Goal: Information Seeking & Learning: Learn about a topic

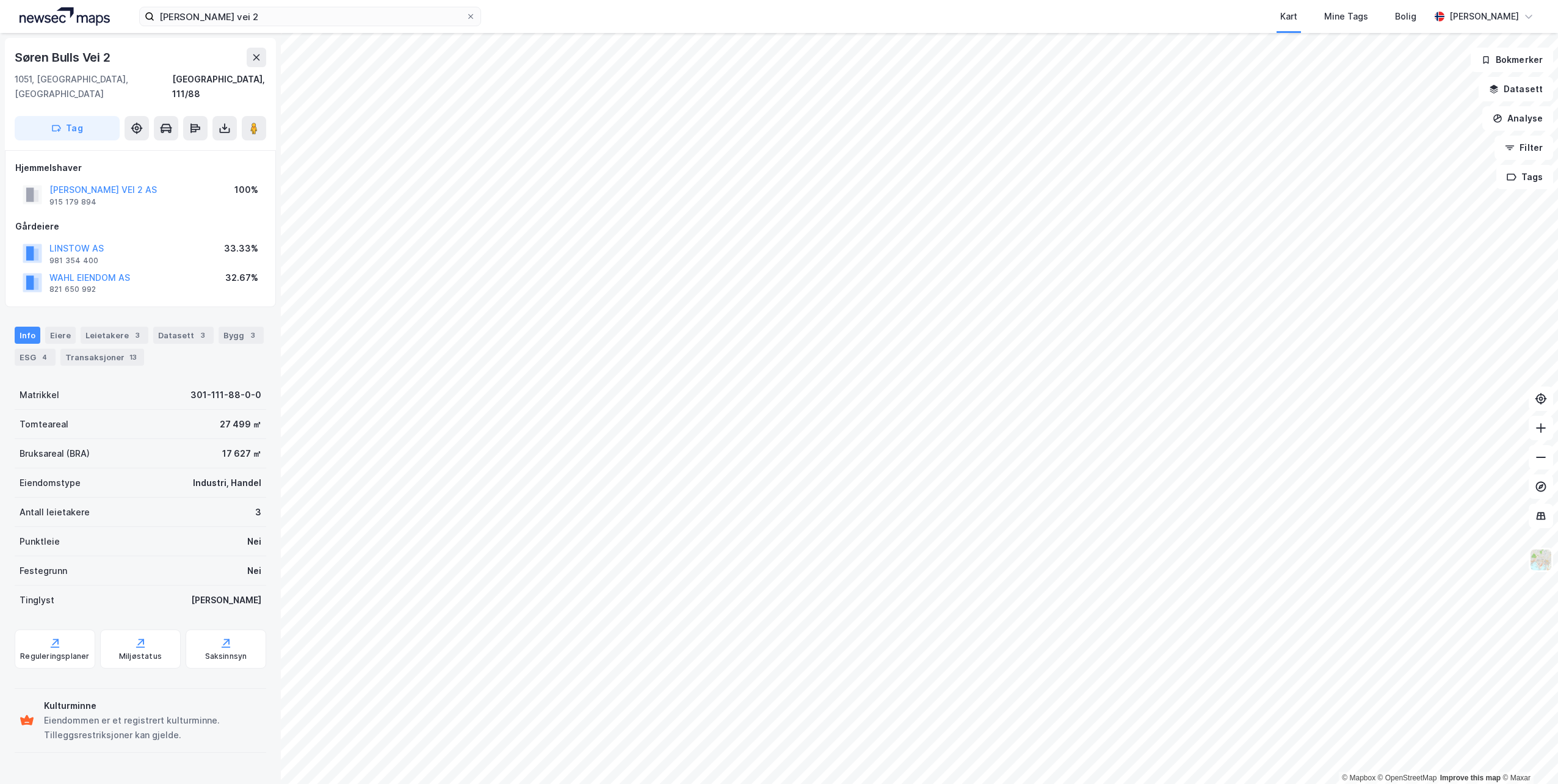
click at [265, 26] on div "[PERSON_NAME] vei 2 Kart Mine Tags Bolig [PERSON_NAME]" at bounding box center [779, 17] width 1558 height 33
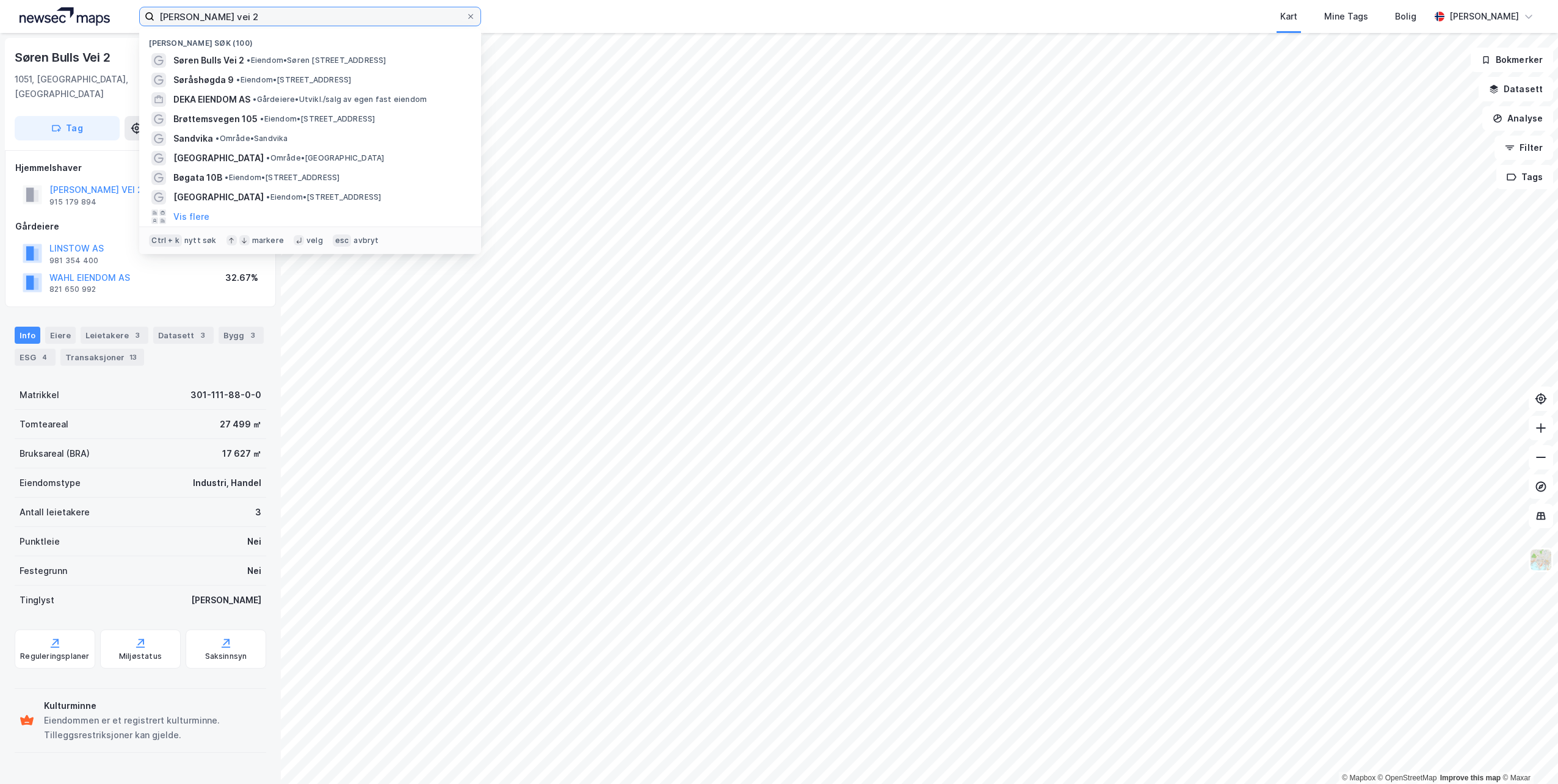
click at [264, 17] on input "[PERSON_NAME] vei 2" at bounding box center [310, 17] width 311 height 18
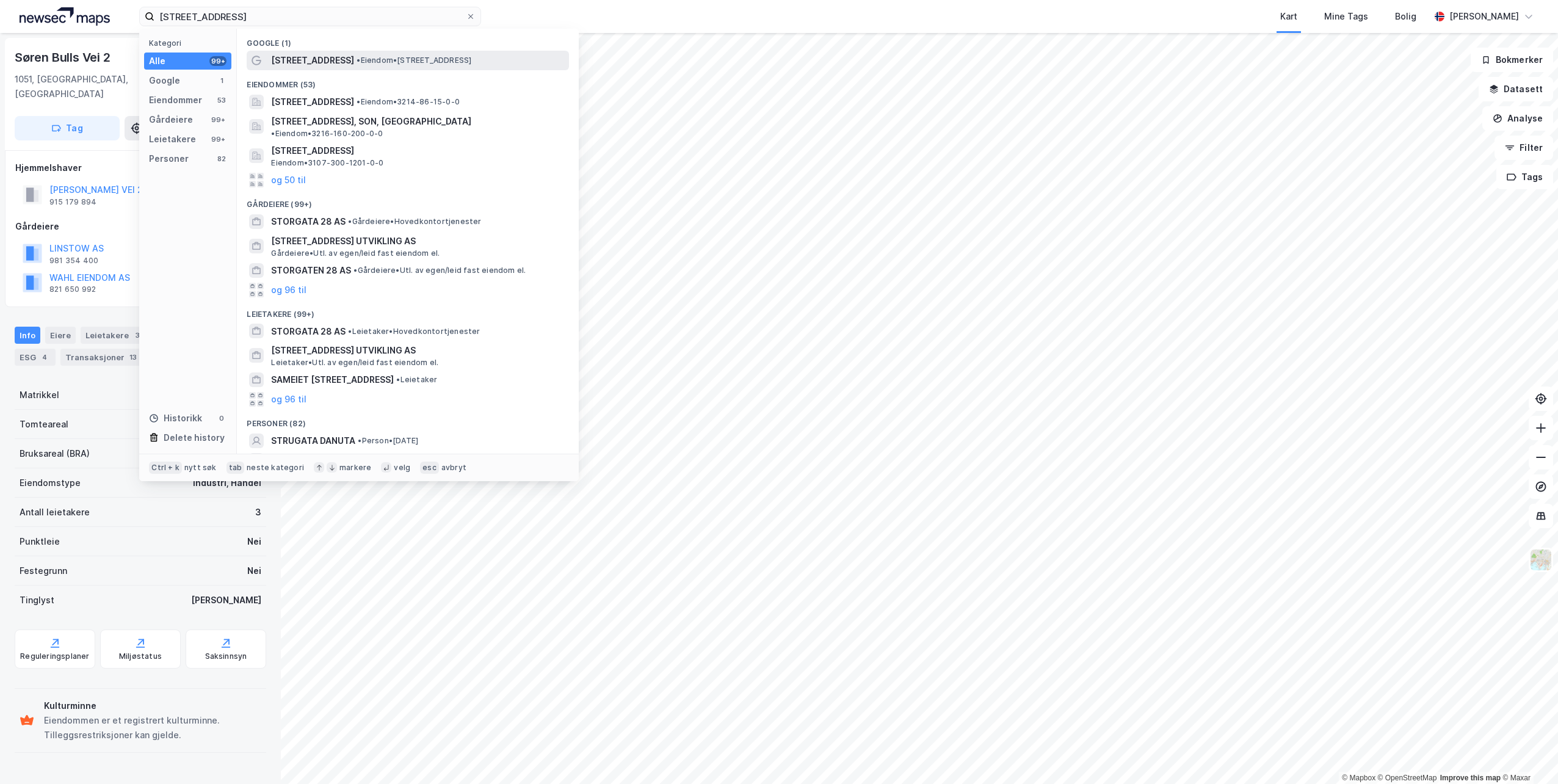
click at [298, 60] on span "[STREET_ADDRESS]" at bounding box center [313, 60] width 83 height 15
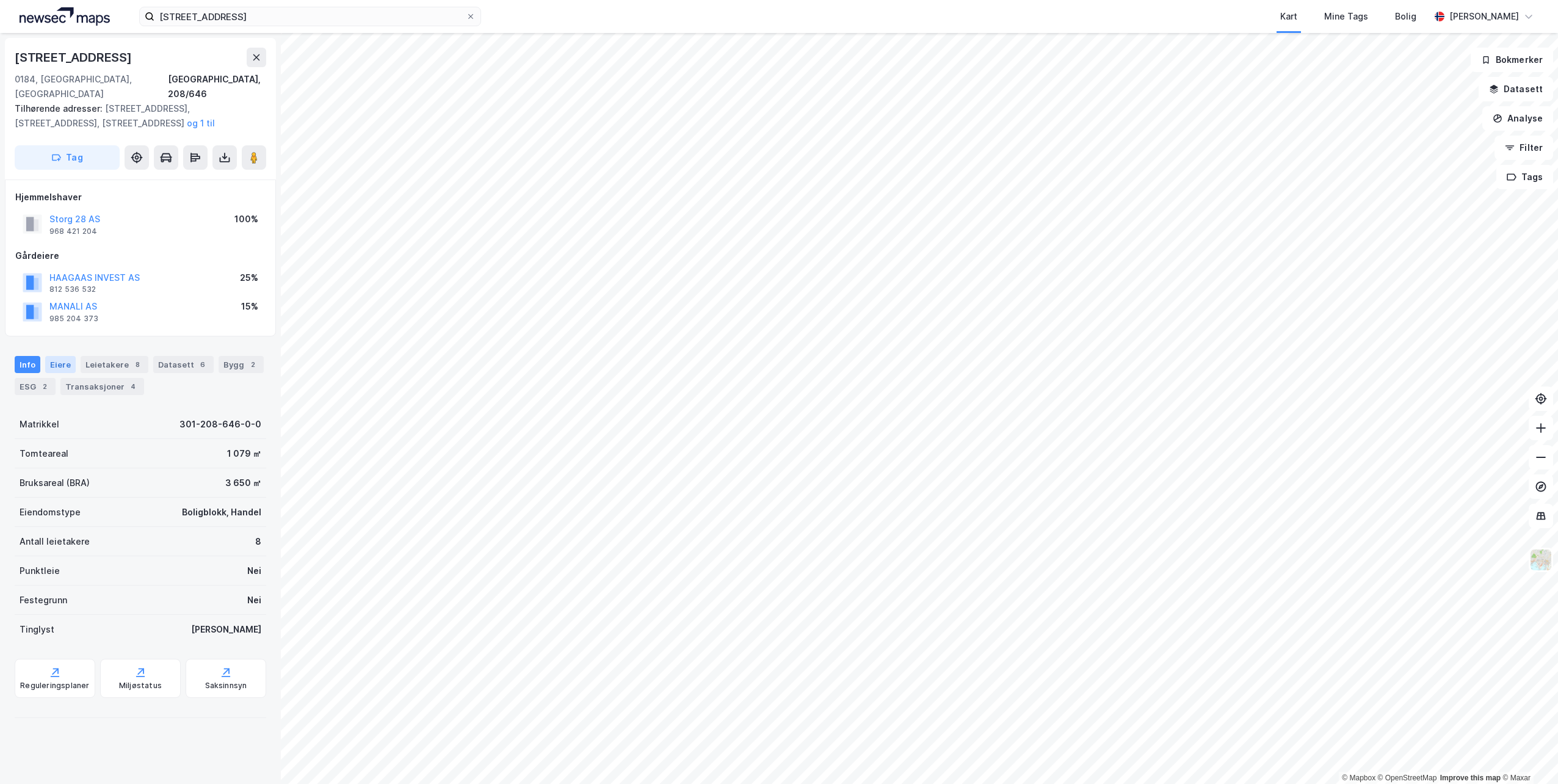
click at [64, 356] on div "Eiere" at bounding box center [60, 364] width 30 height 17
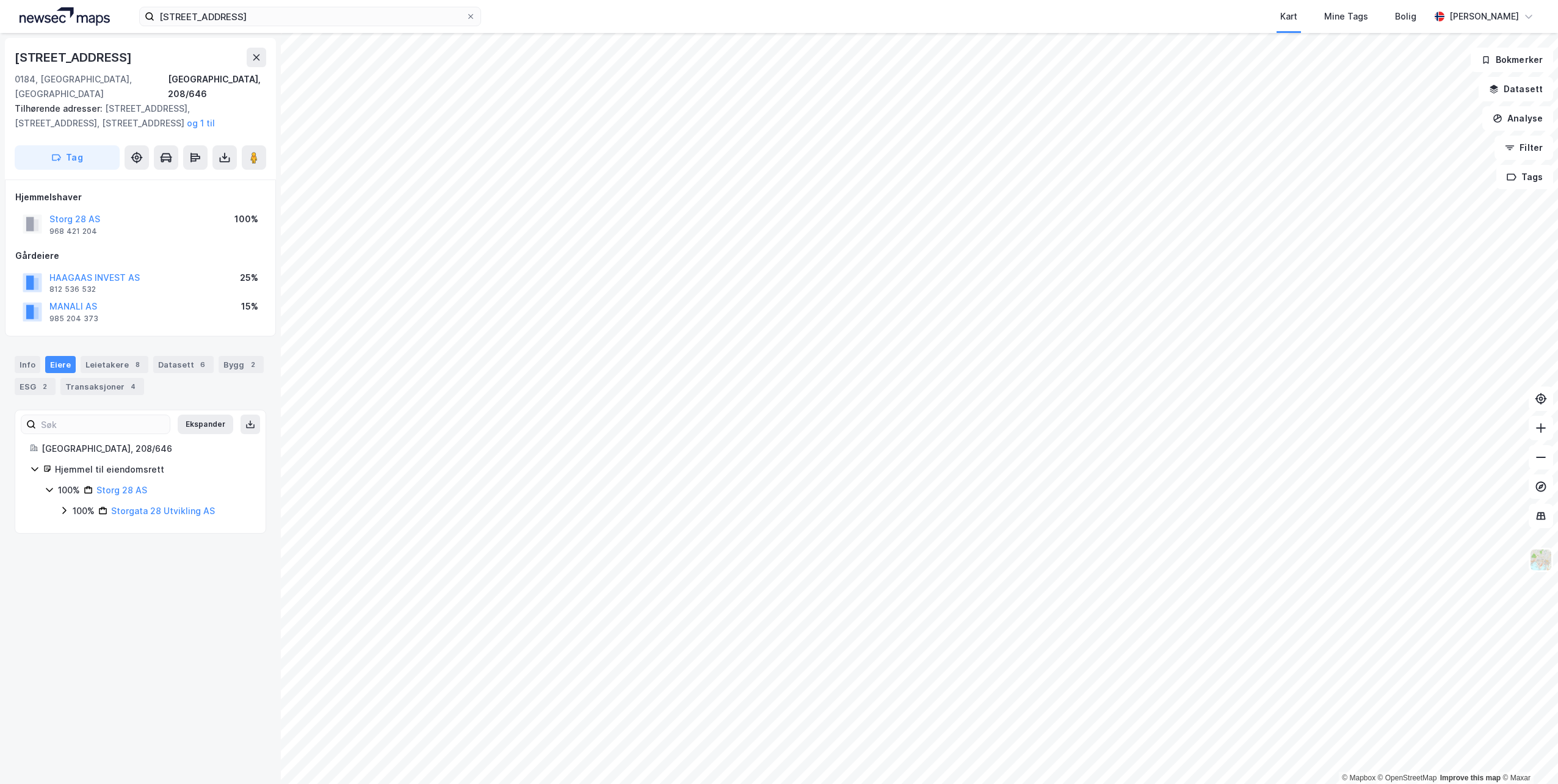
click at [65, 505] on icon at bounding box center [64, 510] width 10 height 10
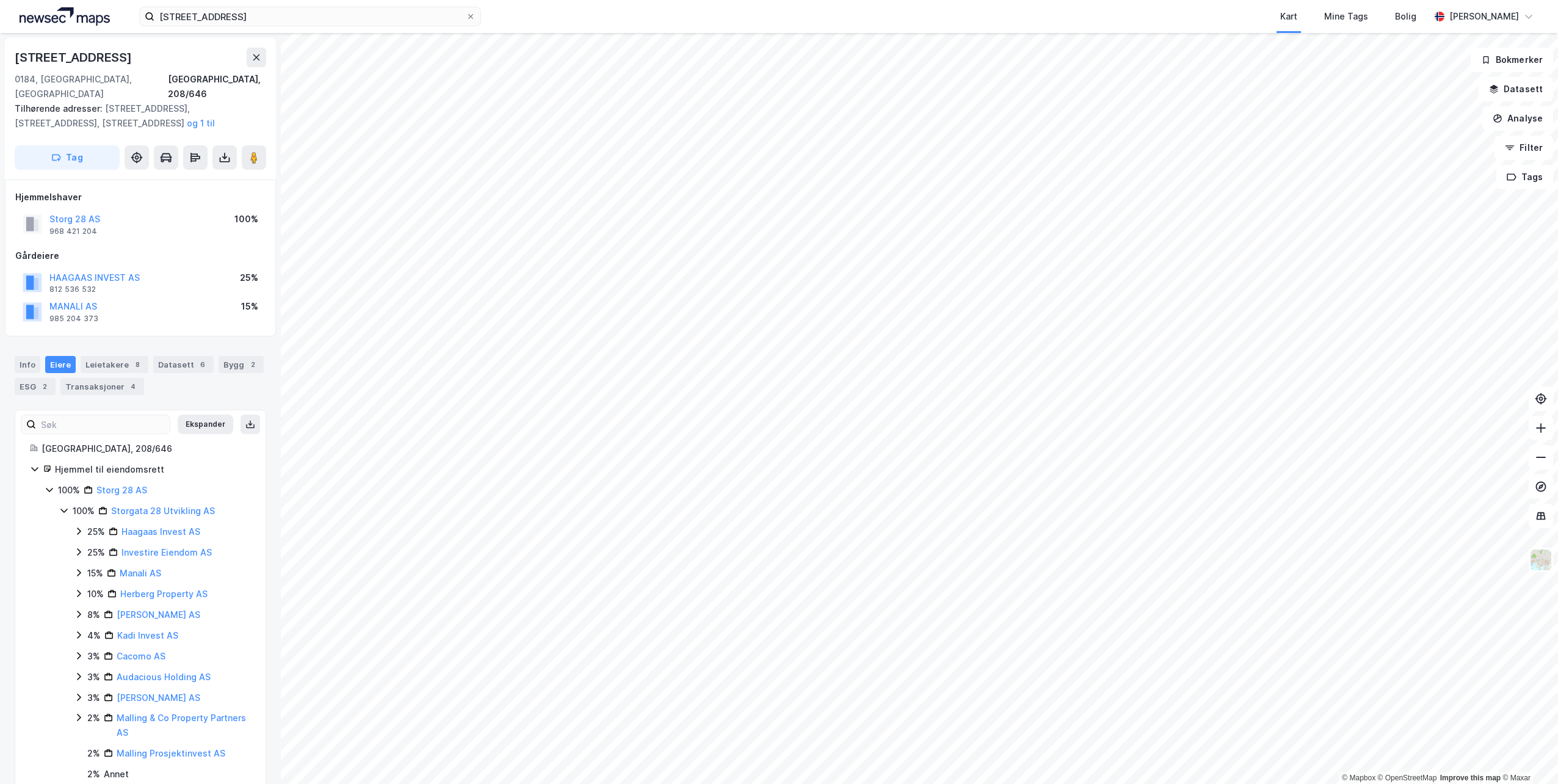
click at [65, 505] on icon at bounding box center [64, 510] width 10 height 10
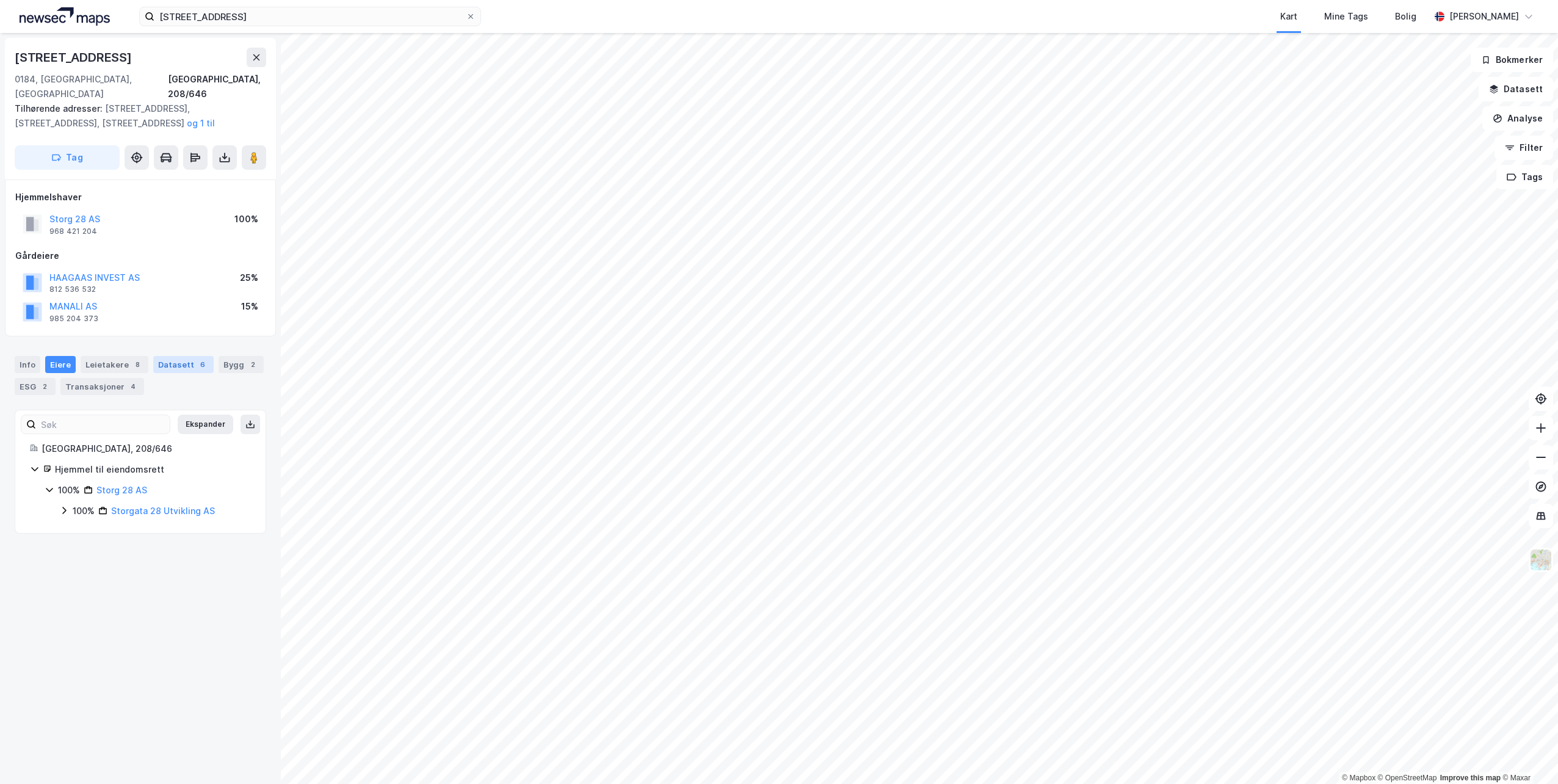
click at [171, 356] on div "Datasett 6" at bounding box center [183, 364] width 60 height 17
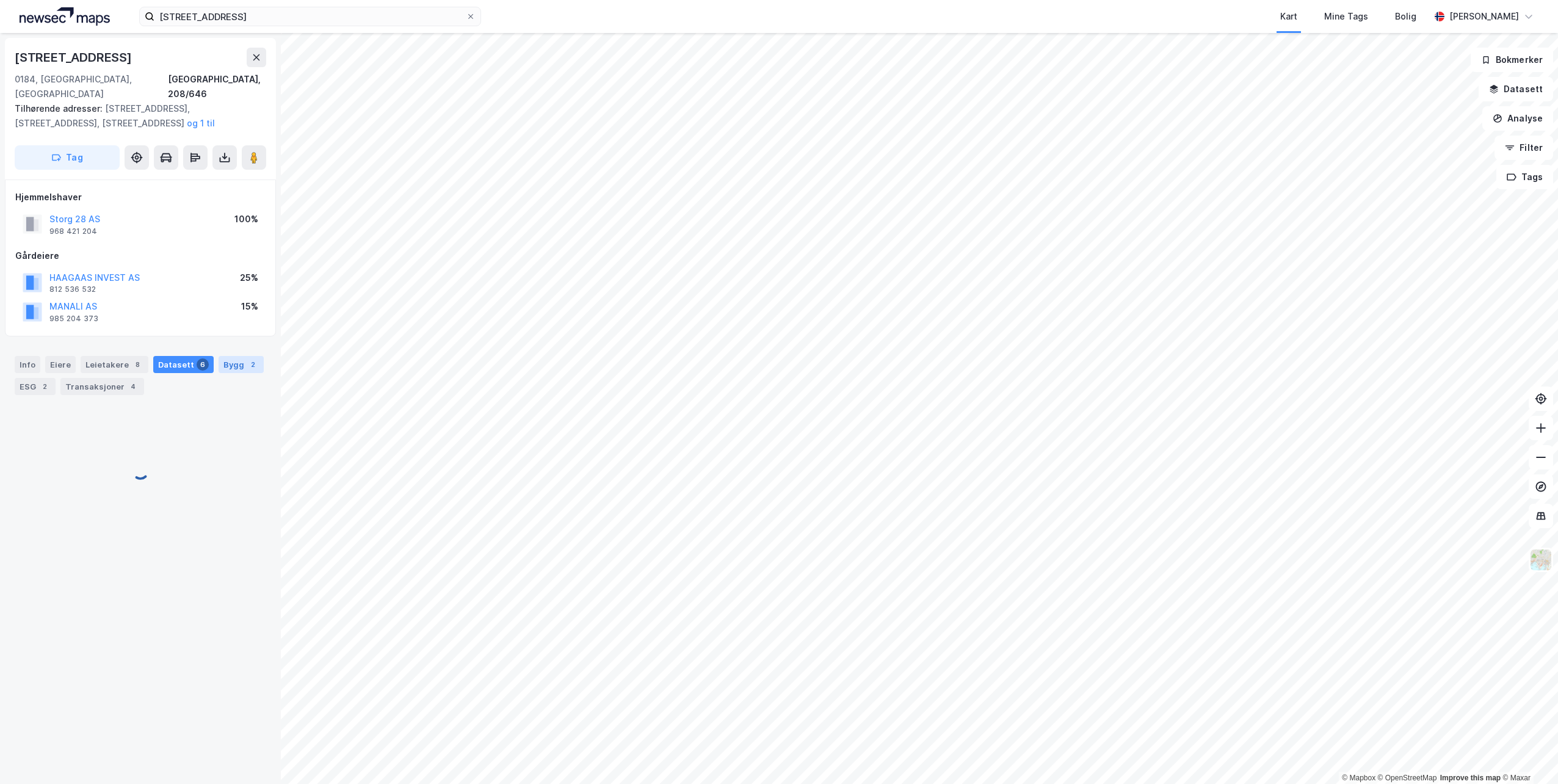
click at [235, 356] on div "Bygg 2" at bounding box center [241, 364] width 45 height 17
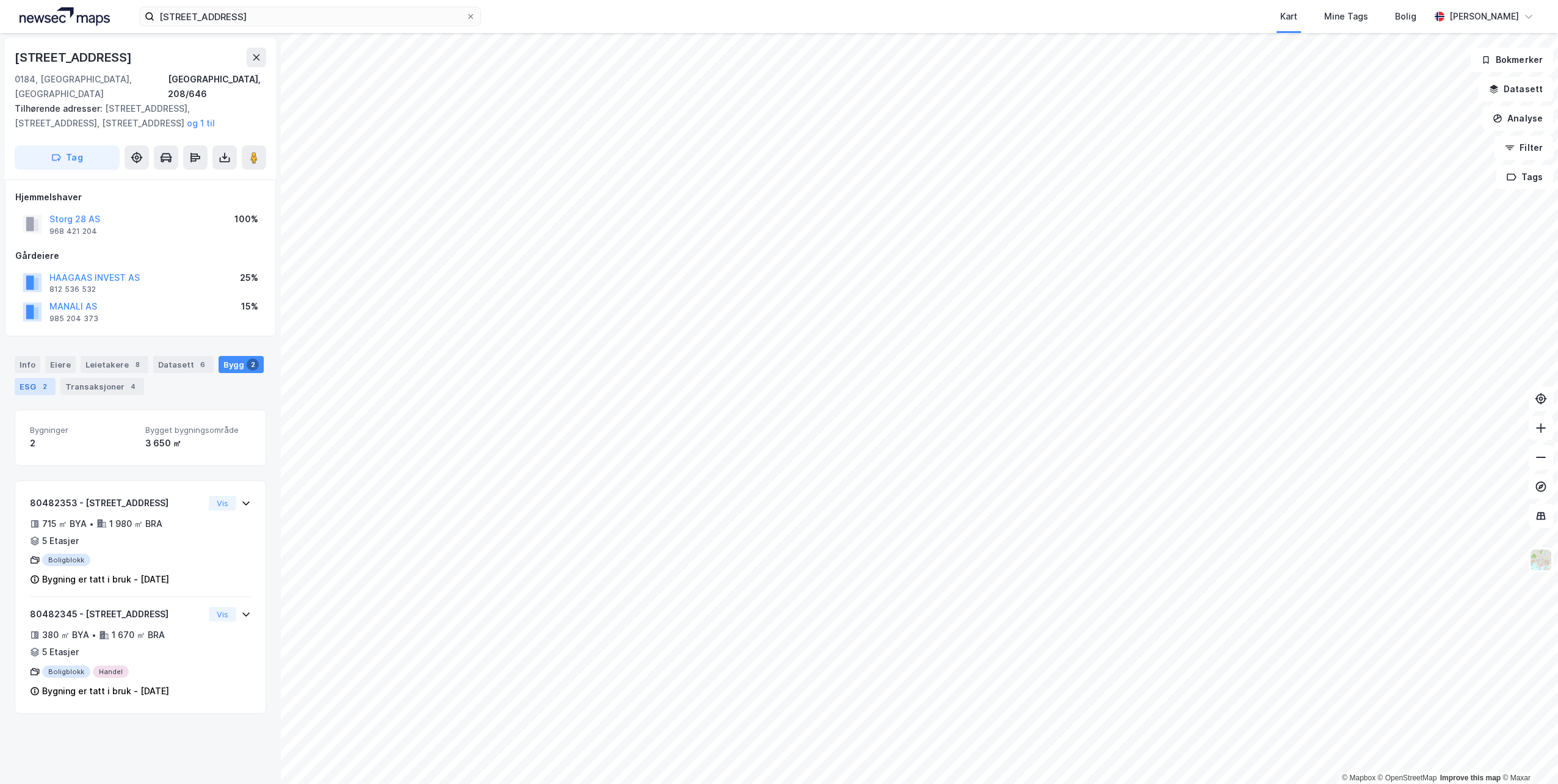
click at [37, 378] on div "ESG 2" at bounding box center [35, 386] width 41 height 17
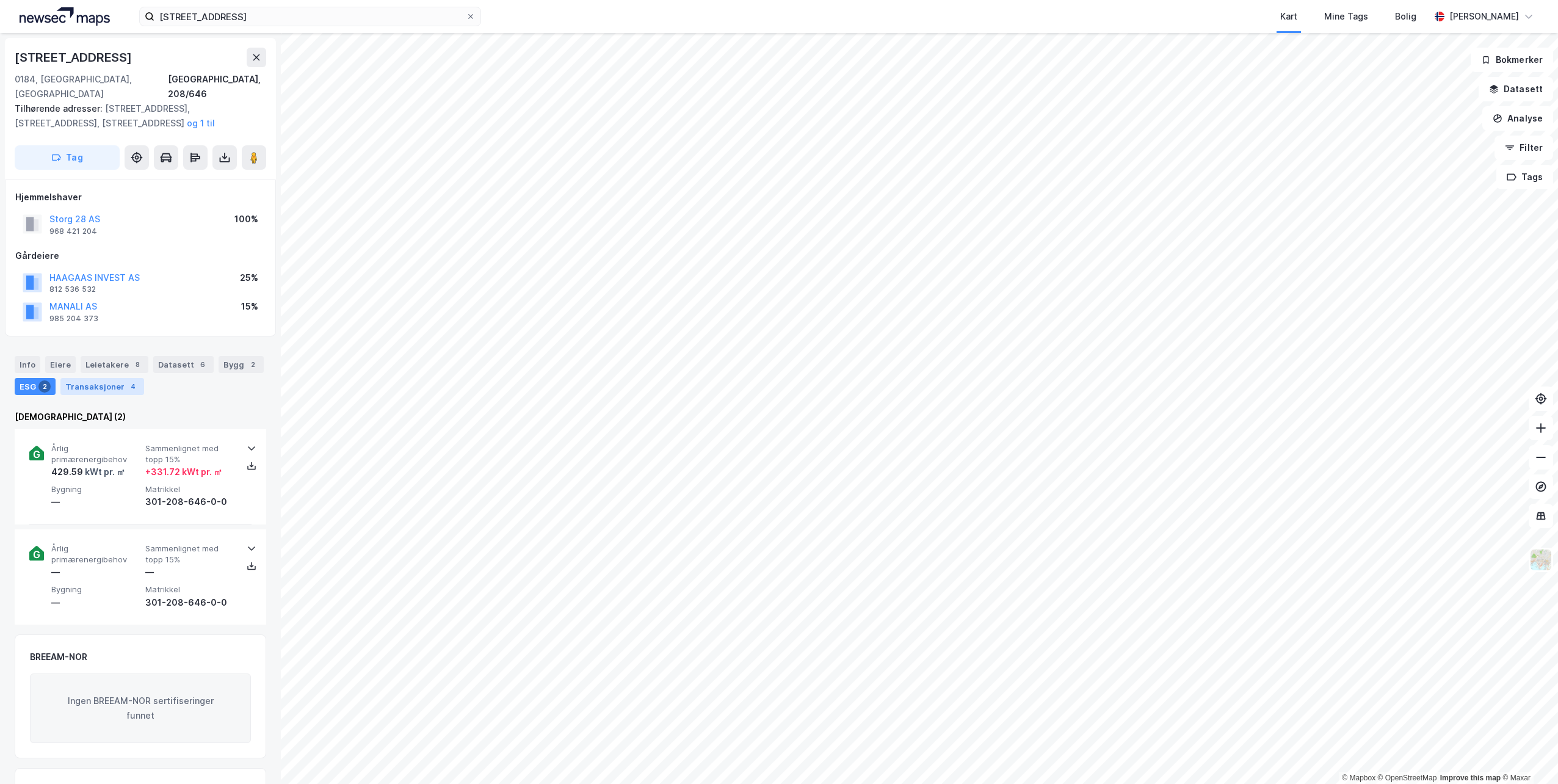
click at [77, 378] on div "Transaksjoner 4" at bounding box center [102, 386] width 84 height 17
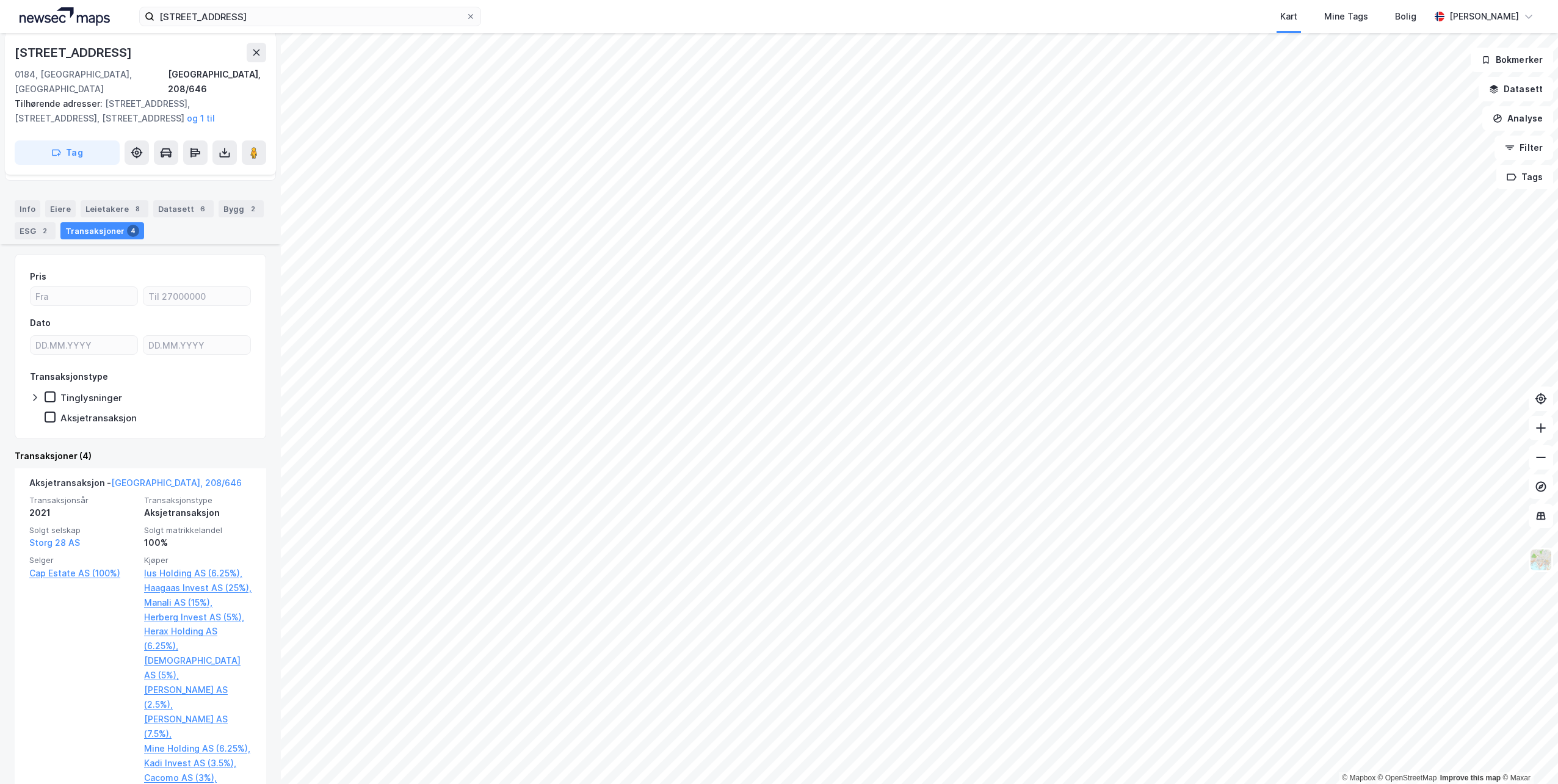
scroll to position [183, 0]
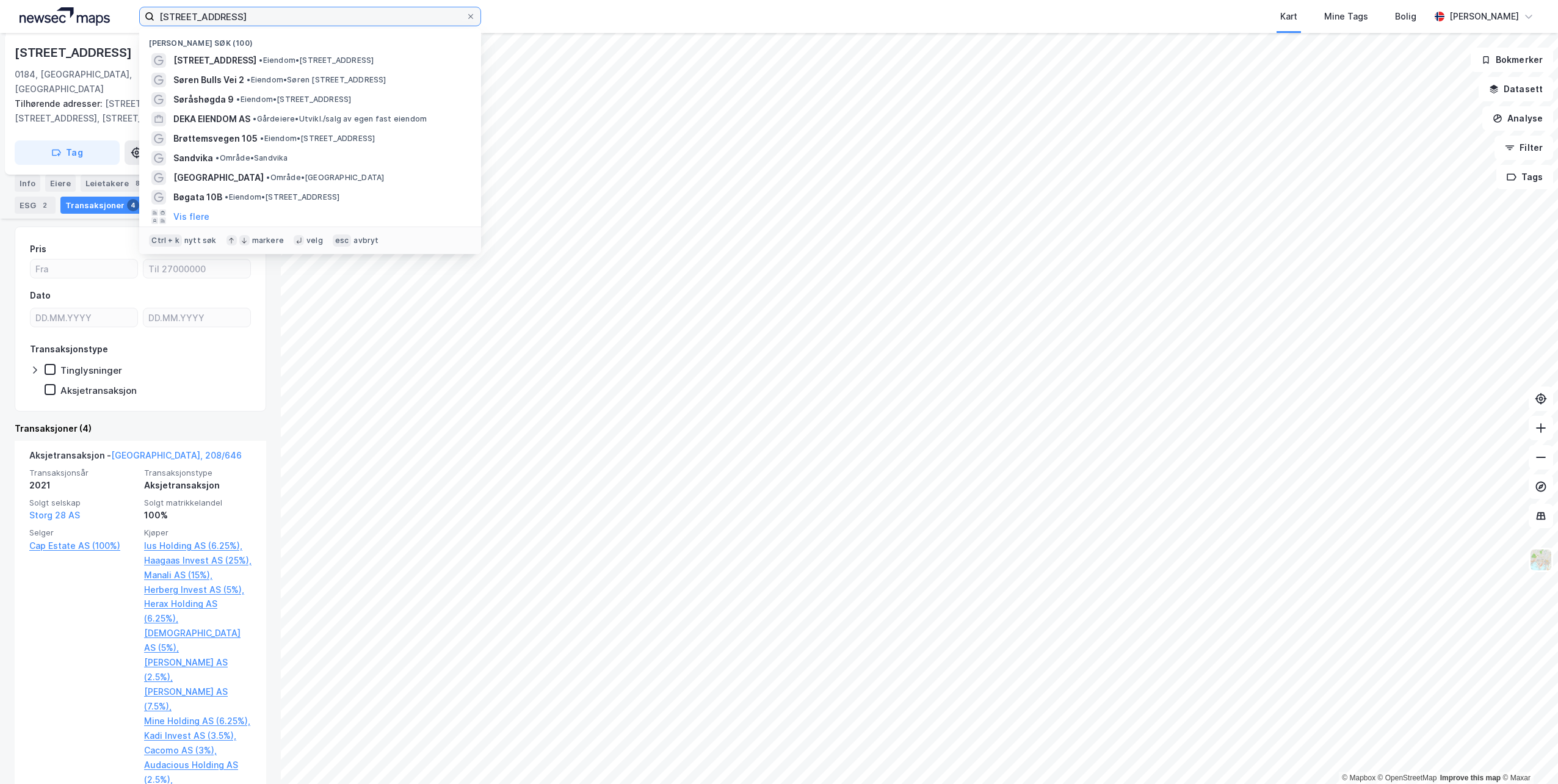
click at [227, 17] on input "[STREET_ADDRESS]" at bounding box center [310, 17] width 311 height 18
drag, startPoint x: 231, startPoint y: 16, endPoint x: 119, endPoint y: 16, distance: 112.0
click at [119, 16] on div "[STREET_ADDRESS] Nylige søk (100) [STREET_ADDRESS] • Eiendom • [STREET_ADDRESS]…" at bounding box center [779, 17] width 1558 height 33
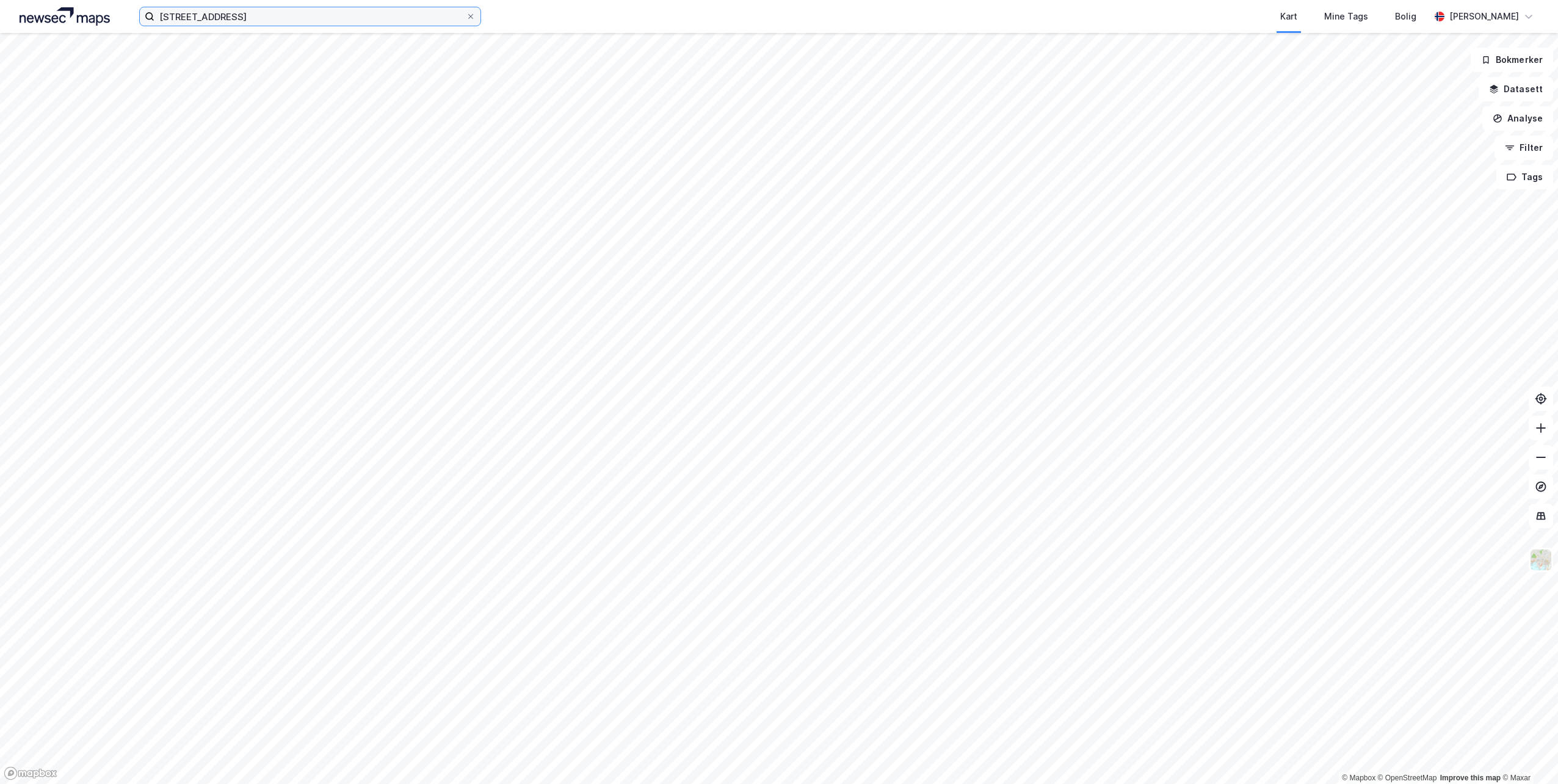
drag, startPoint x: 235, startPoint y: 18, endPoint x: 136, endPoint y: 18, distance: 99.0
click at [136, 18] on div "industrigata 1 Kart Mine Tags Bolig [PERSON_NAME]" at bounding box center [779, 17] width 1558 height 33
type input "i"
type input "[STREET_ADDRESS]"
drag, startPoint x: 263, startPoint y: 19, endPoint x: 136, endPoint y: 15, distance: 127.1
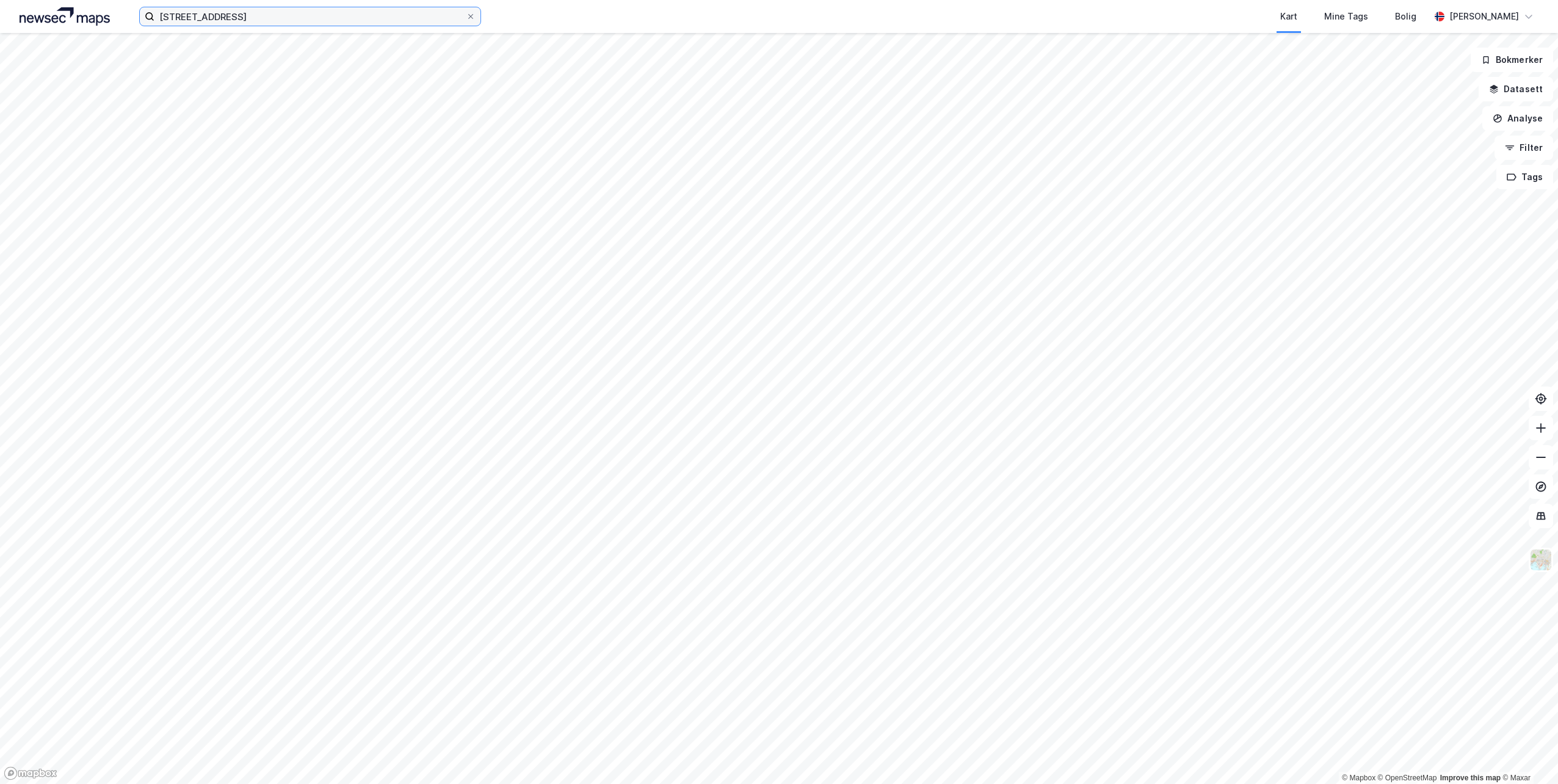
click at [136, 15] on div "industrigata 1 Kart Mine Tags Bolig [PERSON_NAME]" at bounding box center [779, 17] width 1558 height 33
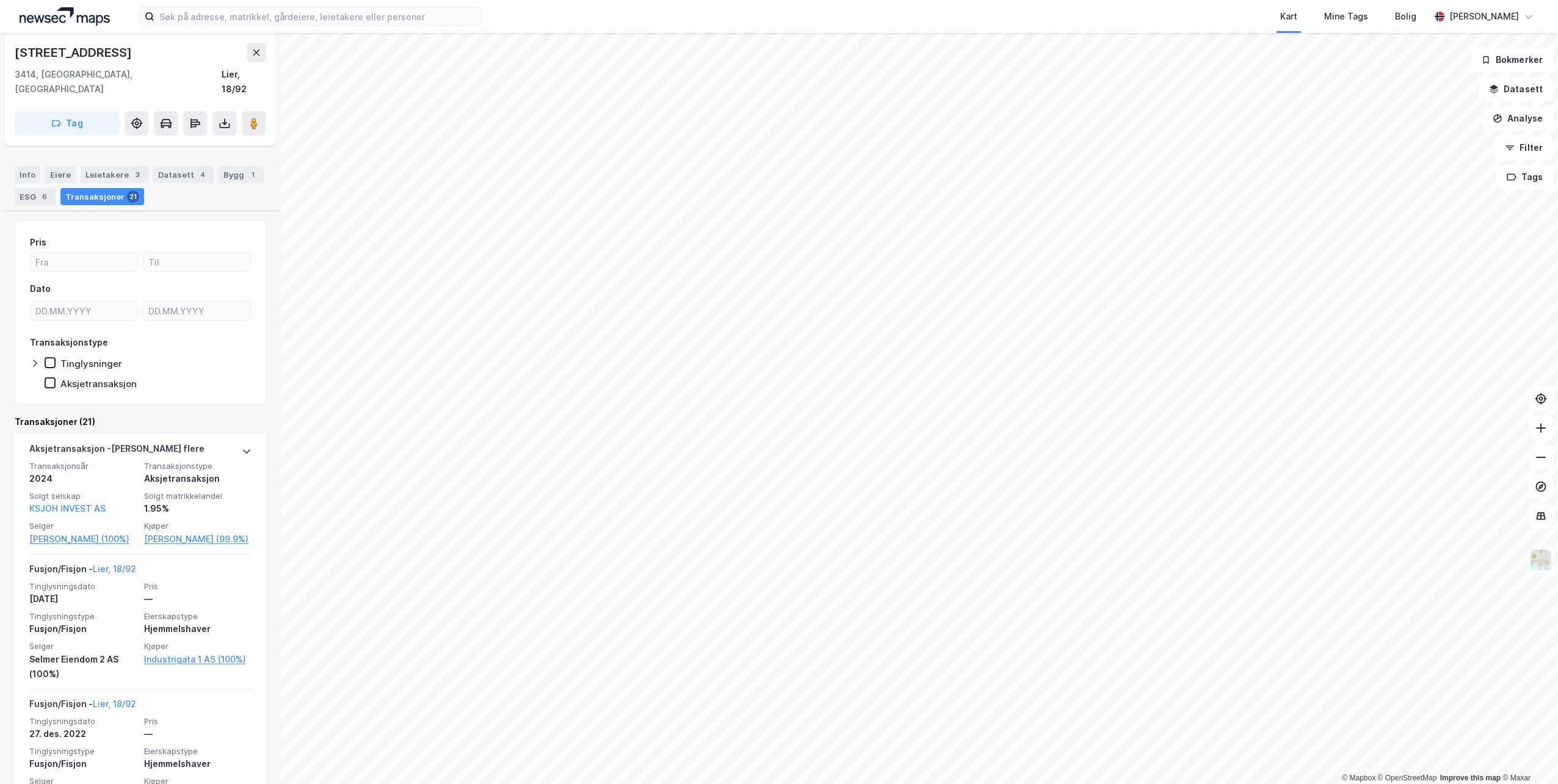
scroll to position [244, 0]
